Goal: Task Accomplishment & Management: Manage account settings

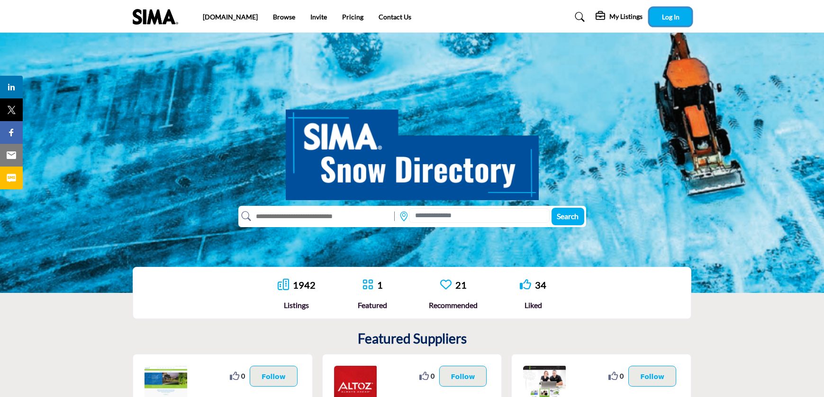
drag, startPoint x: 671, startPoint y: 15, endPoint x: 667, endPoint y: 20, distance: 6.7
click at [670, 15] on span "Log In" at bounding box center [671, 17] width 18 height 8
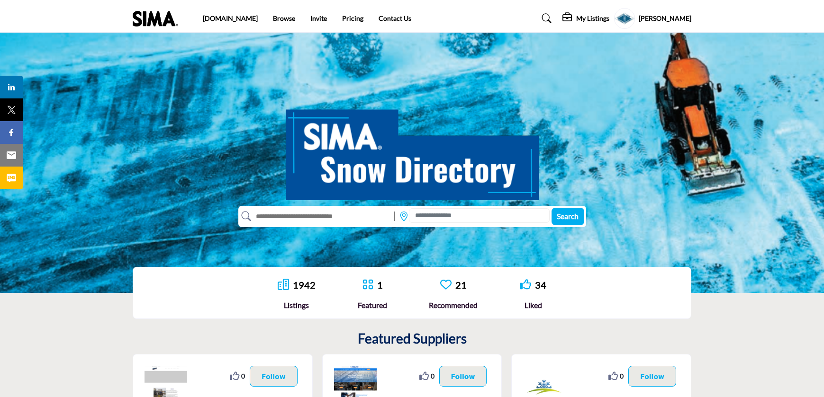
click at [598, 17] on h5 "My Listings" at bounding box center [592, 18] width 33 height 9
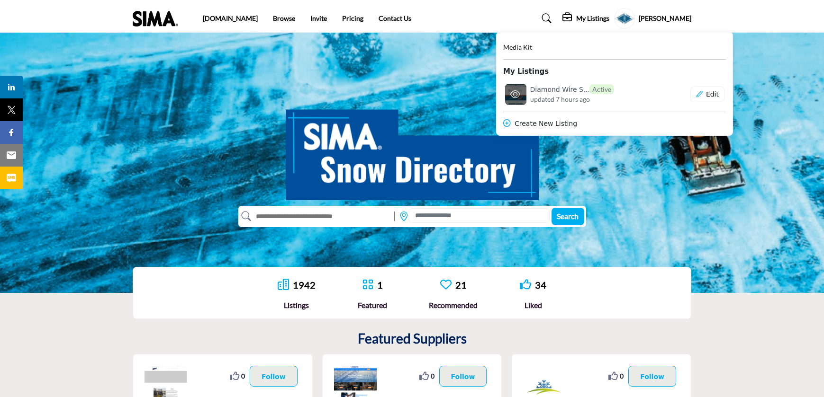
click at [559, 90] on h6 "Diamond Wire S... Active" at bounding box center [572, 89] width 84 height 10
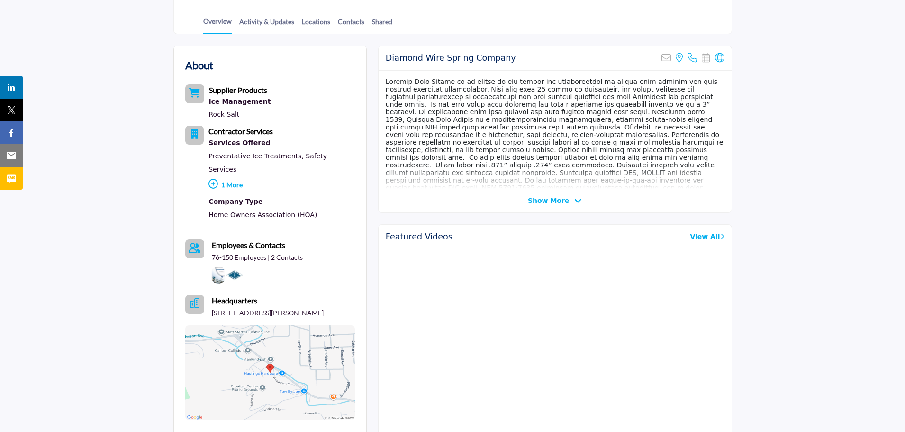
scroll to position [237, 0]
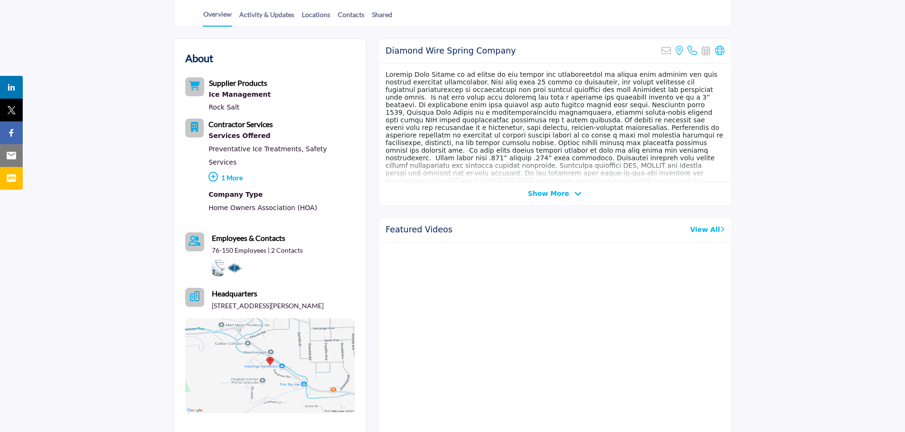
click at [556, 194] on span "Show More" at bounding box center [548, 194] width 41 height 10
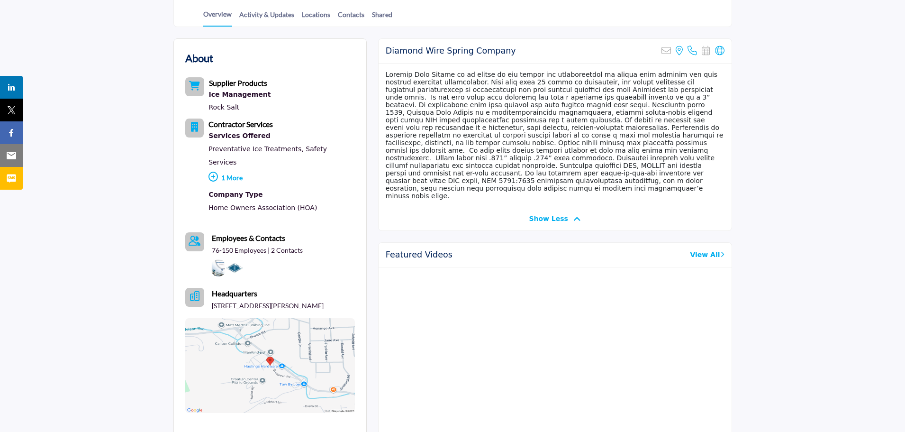
click at [224, 169] on p "1 More" at bounding box center [281, 179] width 146 height 20
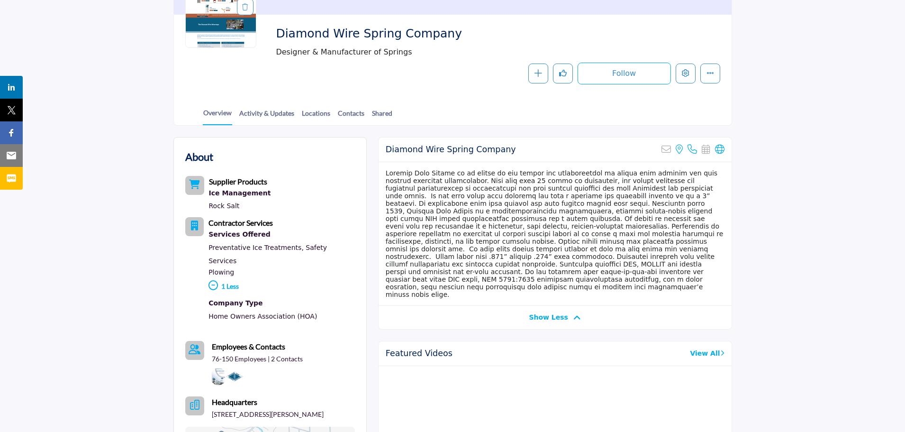
scroll to position [0, 0]
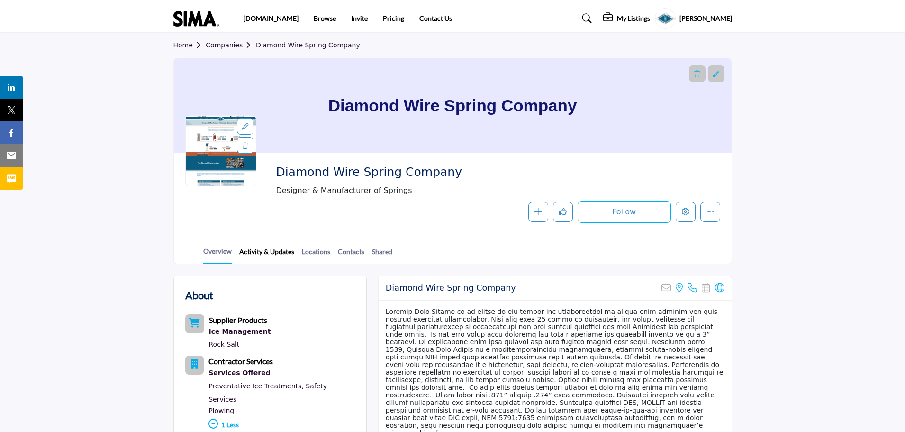
click at [271, 256] on link "Activity & Updates" at bounding box center [267, 254] width 56 height 17
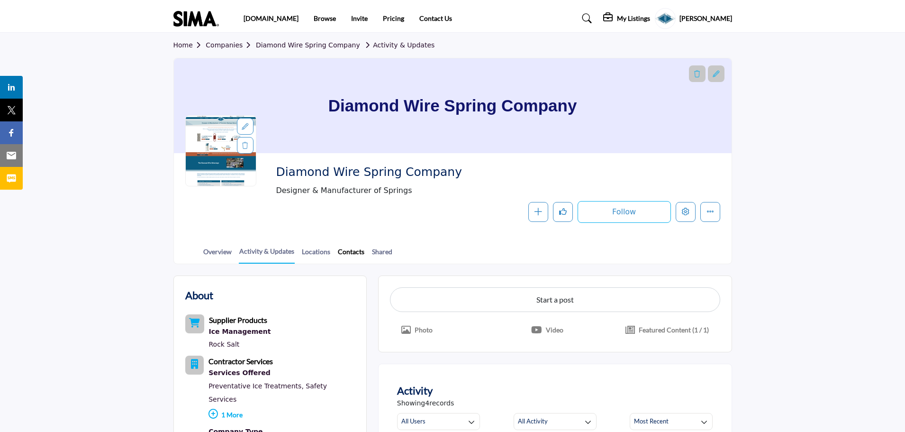
click at [351, 254] on link "Contacts" at bounding box center [350, 254] width 27 height 17
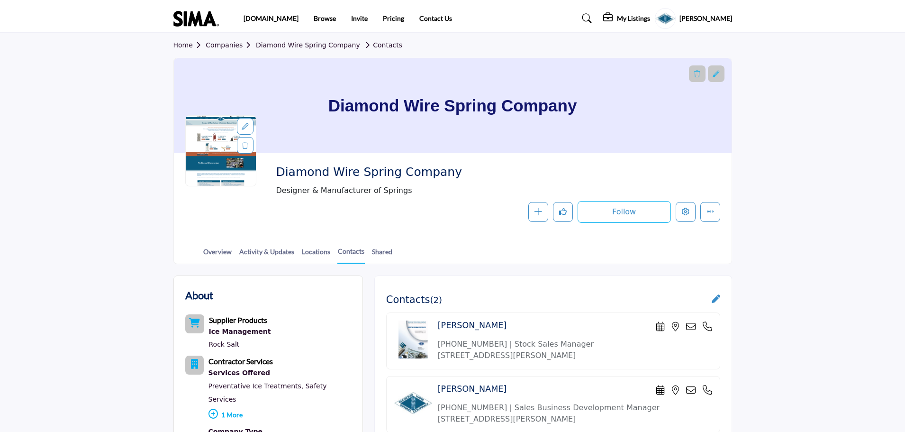
click at [319, 256] on body "[DOMAIN_NAME] Browse Invite Pricing Contact Us" at bounding box center [452, 430] width 905 height 861
click at [298, 13] on div "[DOMAIN_NAME] Browse Invite Pricing Contact Us" at bounding box center [452, 18] width 568 height 21
click at [720, 72] on div at bounding box center [716, 73] width 17 height 17
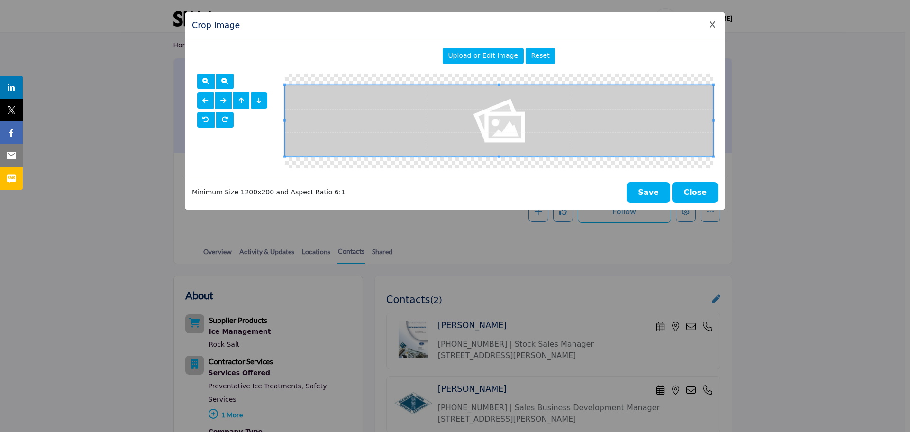
click at [712, 22] on icon "Close Image Upload Modal" at bounding box center [712, 24] width 5 height 7
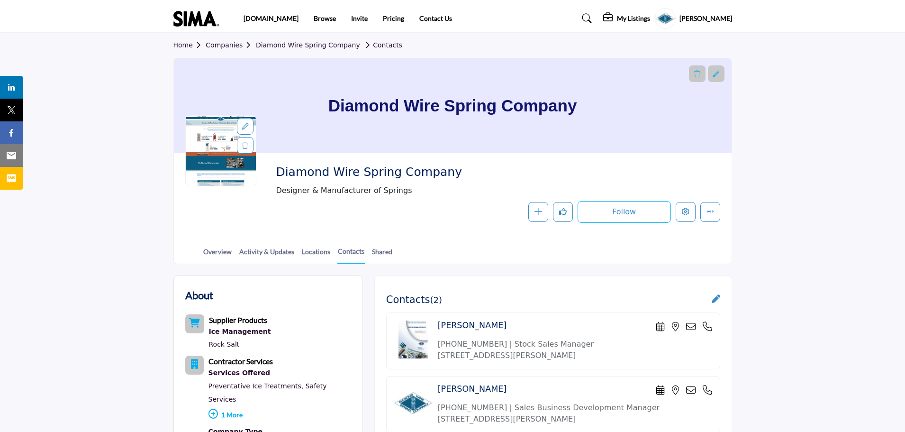
click at [241, 123] on div at bounding box center [245, 126] width 17 height 17
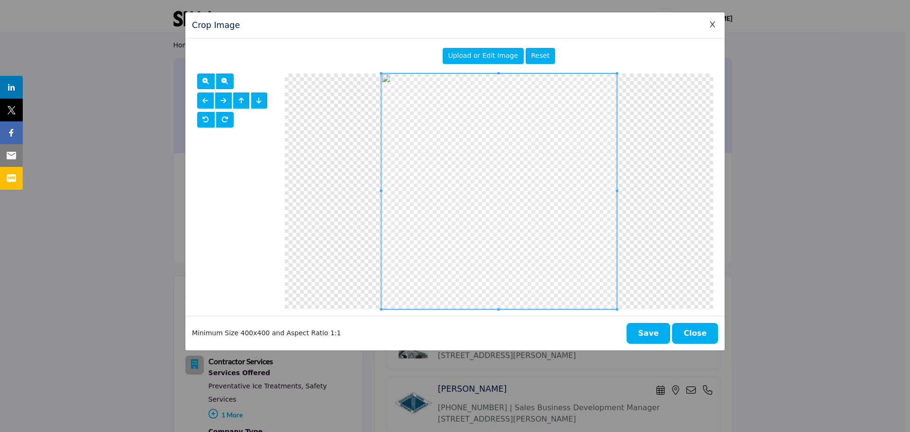
click at [494, 54] on span "Upload or Edit Image" at bounding box center [483, 56] width 70 height 8
click at [650, 330] on button "Save" at bounding box center [648, 333] width 44 height 21
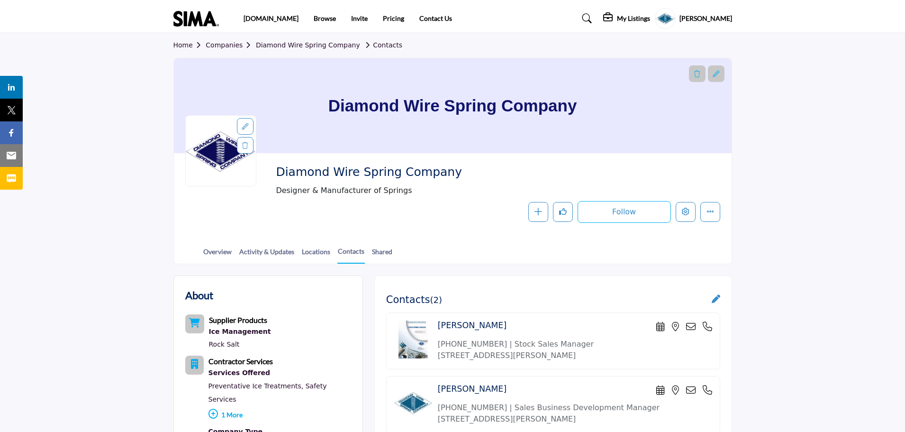
click at [718, 74] on icon at bounding box center [715, 74] width 7 height 7
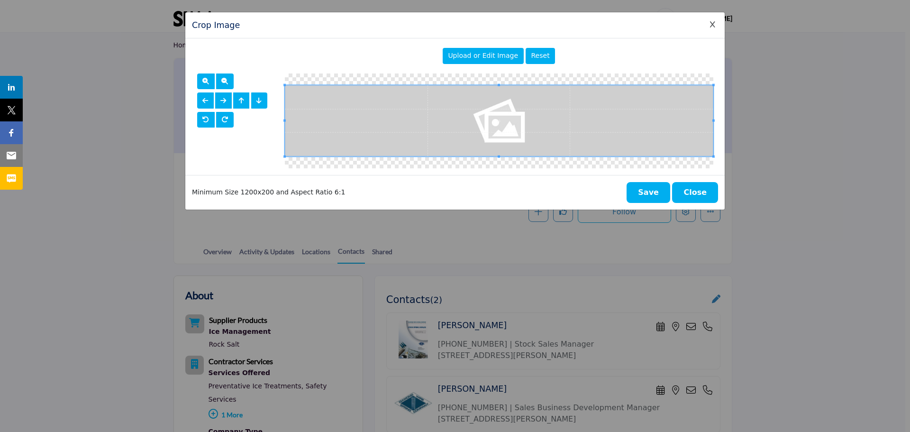
click at [484, 51] on div "Upload or Edit Image" at bounding box center [482, 56] width 81 height 16
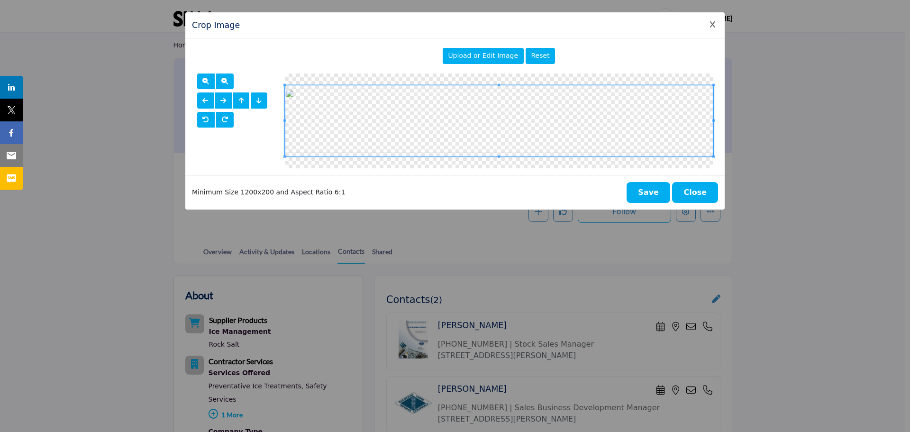
click at [645, 187] on button "Save" at bounding box center [648, 192] width 44 height 21
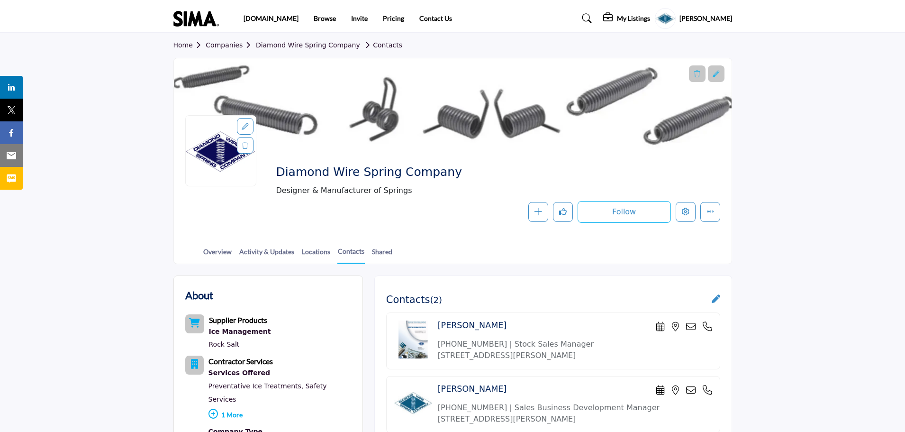
click at [757, 161] on section "Home Companies Diamond Wire Spring Company Contacts Diamond Wire Spring Company…" at bounding box center [452, 148] width 905 height 231
click at [217, 46] on link "Companies" at bounding box center [231, 45] width 50 height 8
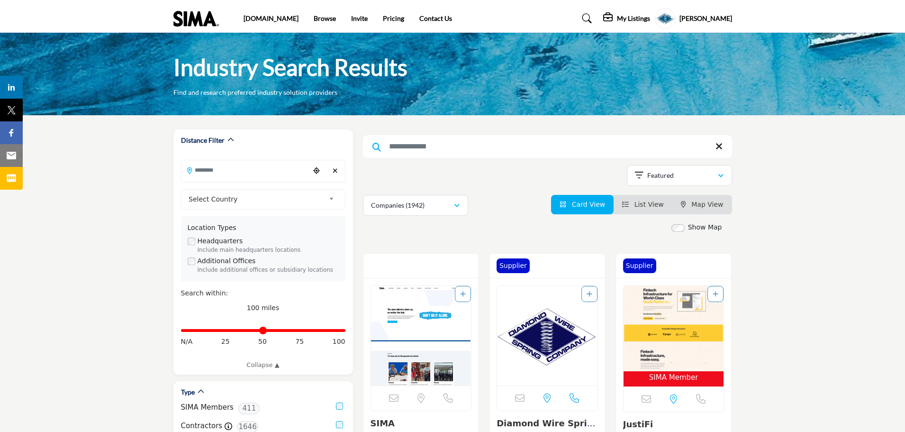
click at [675, 16] on profile-featured-d5f3430b-81d8-4a35-adf3-0cfd7867fc1f "Show hide supplier dropdown" at bounding box center [665, 18] width 21 height 21
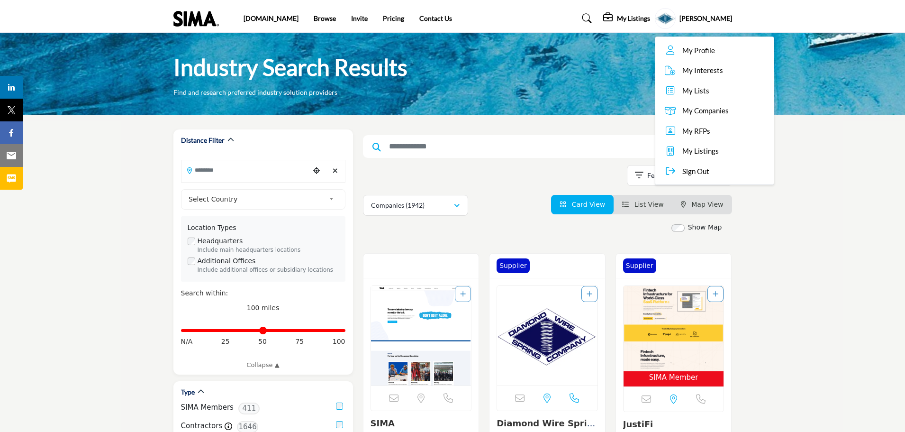
click at [701, 173] on span "Sign Out" at bounding box center [695, 171] width 27 height 11
